Goal: Information Seeking & Learning: Learn about a topic

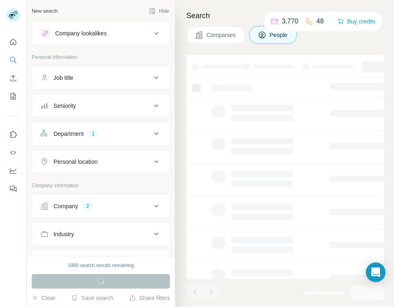
click at [144, 37] on div "Company lookalikes" at bounding box center [95, 33] width 111 height 10
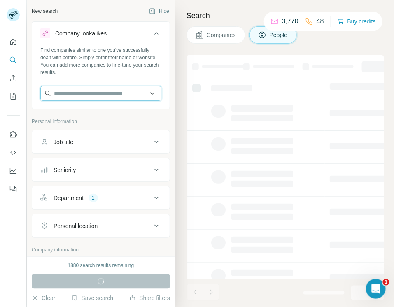
click at [120, 92] on input "text" at bounding box center [100, 93] width 121 height 15
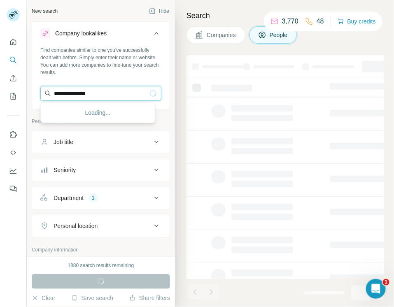
type input "**********"
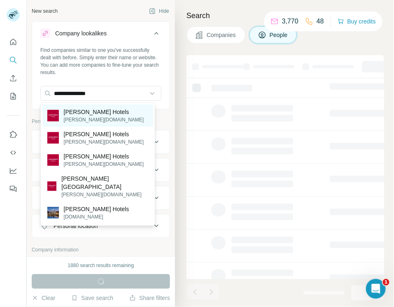
click at [91, 113] on p "[PERSON_NAME] Hotels" at bounding box center [104, 112] width 80 height 8
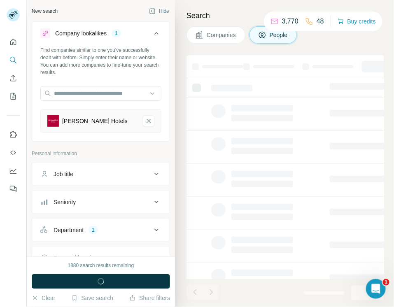
click at [97, 174] on div "Job title" at bounding box center [95, 174] width 111 height 8
click at [99, 170] on div "Job title" at bounding box center [95, 174] width 111 height 8
click at [97, 227] on div "1" at bounding box center [92, 229] width 9 height 7
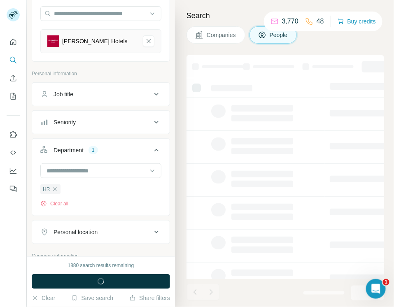
scroll to position [81, 0]
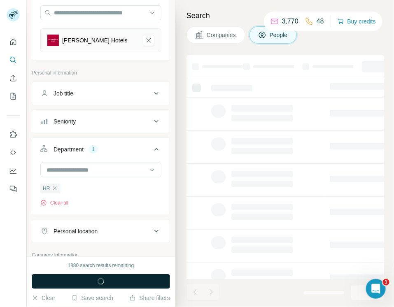
click at [82, 278] on button "Run search" at bounding box center [101, 281] width 138 height 15
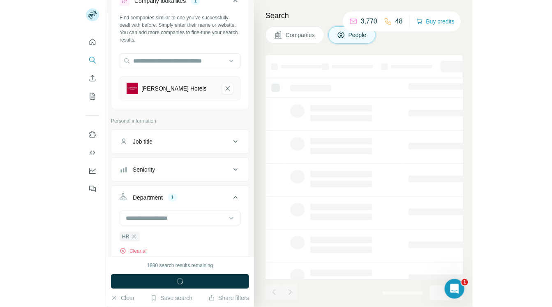
scroll to position [0, 0]
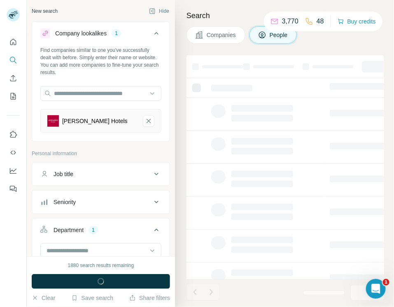
click at [219, 38] on span "Companies" at bounding box center [222, 35] width 30 height 8
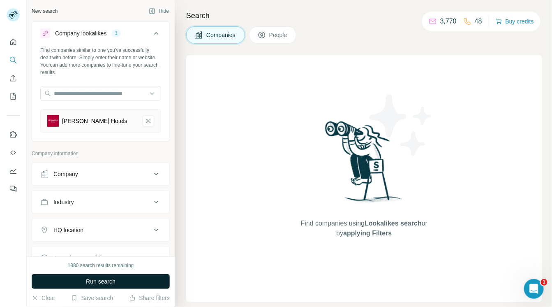
click at [118, 277] on button "Run search" at bounding box center [101, 281] width 138 height 15
